Goal: Information Seeking & Learning: Check status

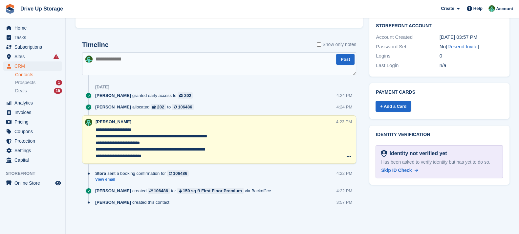
scroll to position [189, 0]
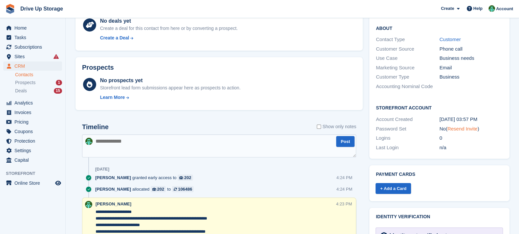
click at [471, 126] on link "Resend Invite" at bounding box center [463, 129] width 30 height 6
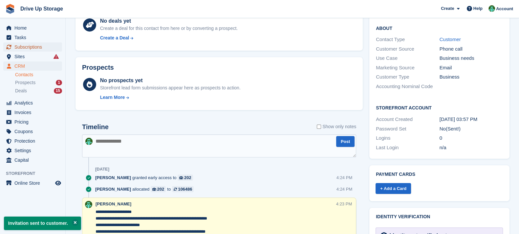
click at [44, 49] on span "Subscriptions" at bounding box center [33, 46] width 39 height 9
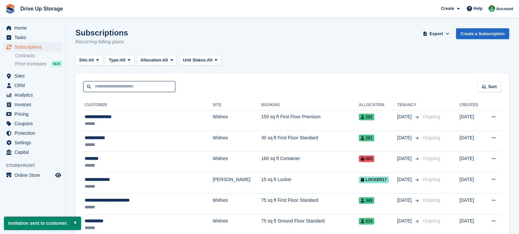
click at [120, 86] on input "text" at bounding box center [129, 86] width 92 height 11
type input "*"
type input "*********"
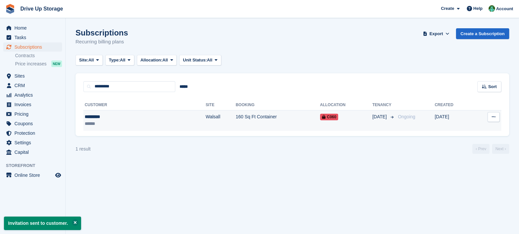
click at [251, 118] on td "160 Sq Ft Container" at bounding box center [278, 120] width 84 height 21
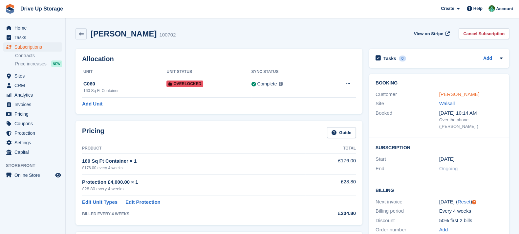
click at [449, 96] on link "[PERSON_NAME]" at bounding box center [459, 94] width 40 height 6
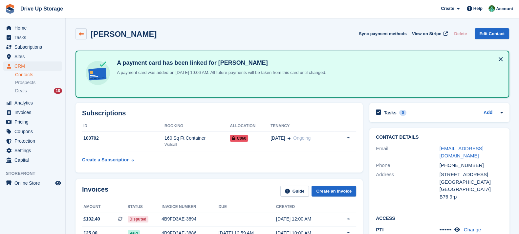
click at [84, 30] on link at bounding box center [81, 33] width 11 height 11
